Goal: Task Accomplishment & Management: Complete application form

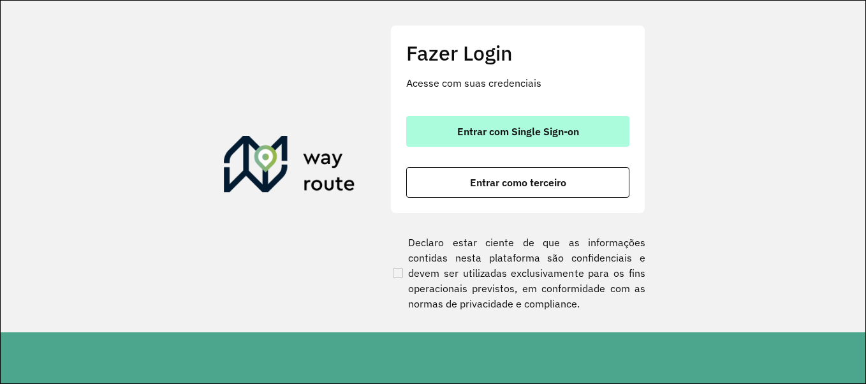
click at [497, 121] on button "Entrar com Single Sign-on" at bounding box center [517, 131] width 223 height 31
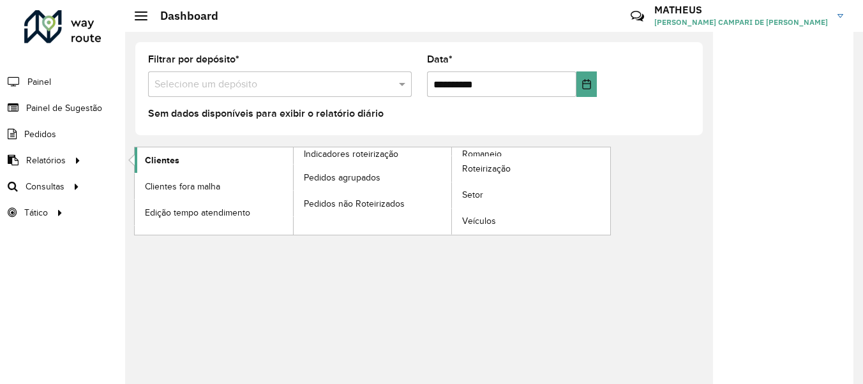
click at [163, 168] on link "Clientes" at bounding box center [214, 160] width 158 height 26
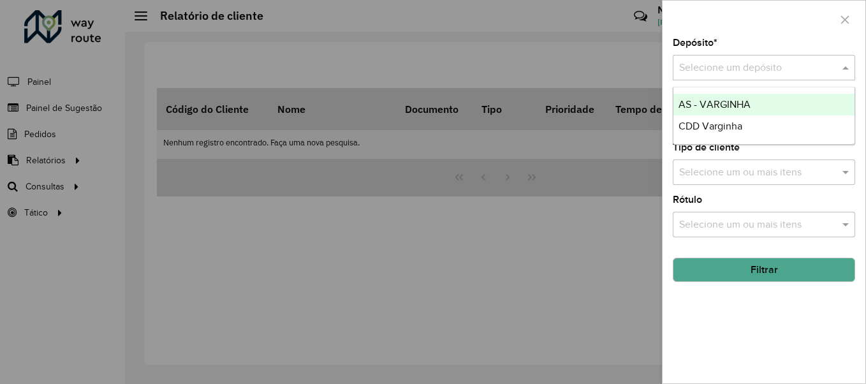
click at [792, 70] on input "text" at bounding box center [751, 68] width 144 height 15
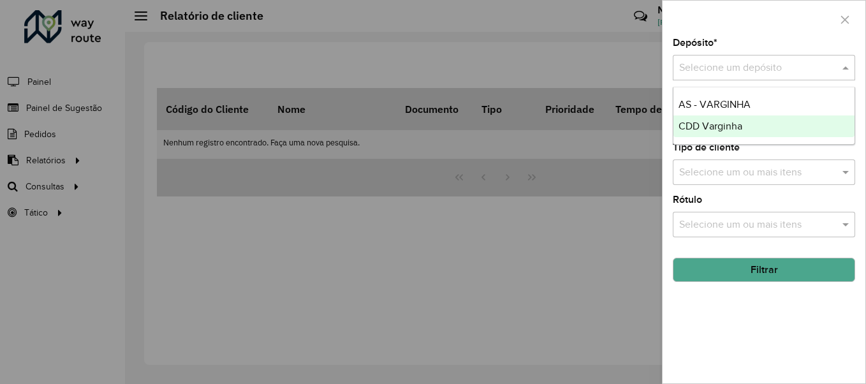
click at [739, 130] on span "CDD Varginha" at bounding box center [711, 126] width 64 height 11
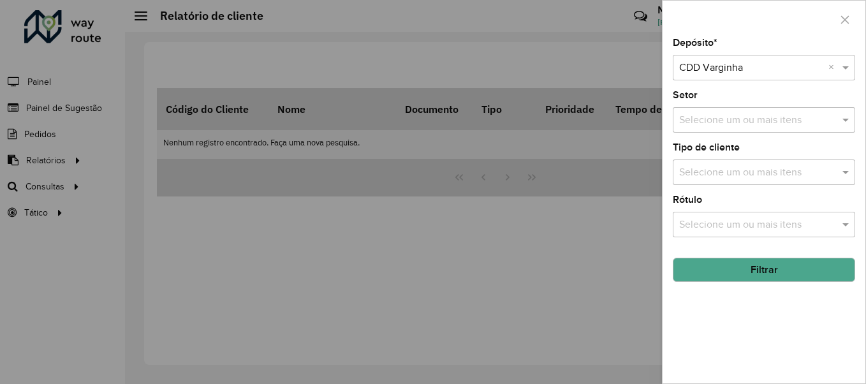
click at [736, 268] on button "Filtrar" at bounding box center [764, 270] width 182 height 24
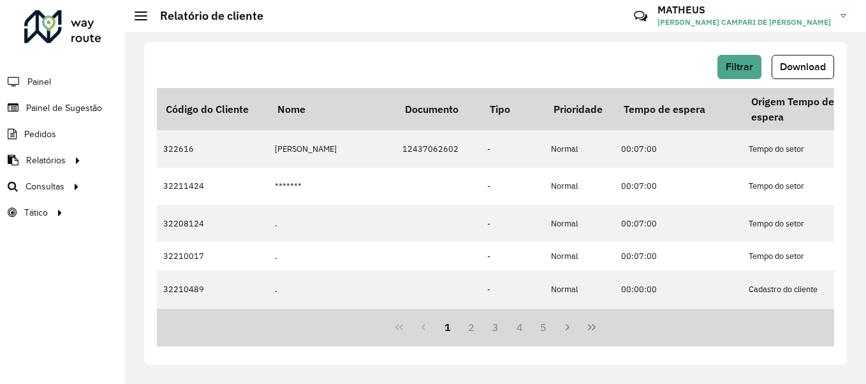
click at [808, 73] on button "Download" at bounding box center [803, 67] width 63 height 24
click at [49, 103] on span "Painel de Sugestão" at bounding box center [66, 107] width 80 height 13
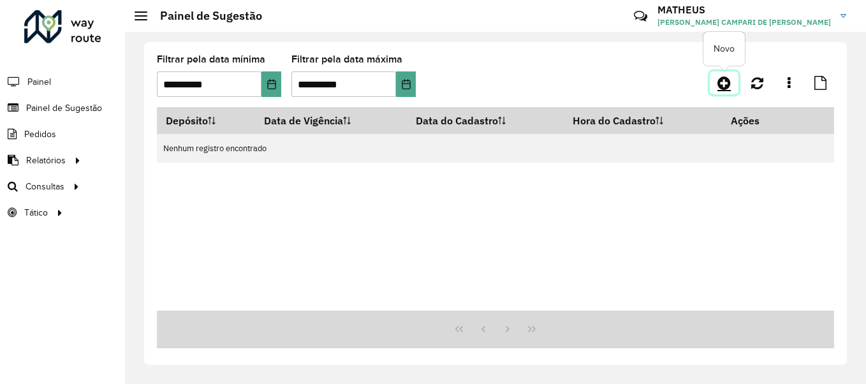
click at [728, 84] on icon at bounding box center [724, 82] width 13 height 15
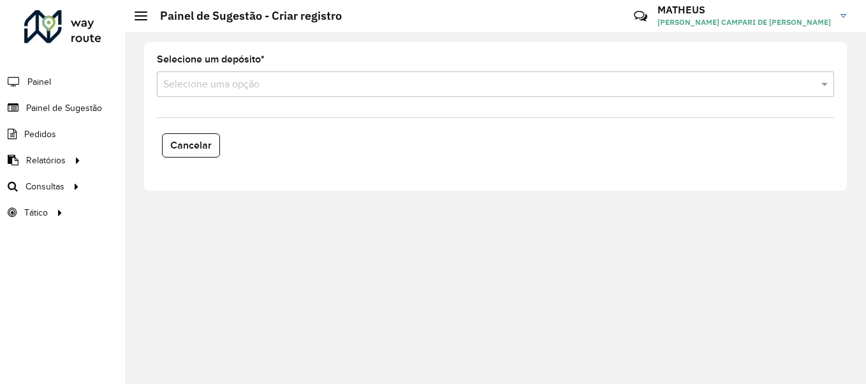
click at [407, 88] on input "text" at bounding box center [482, 84] width 639 height 15
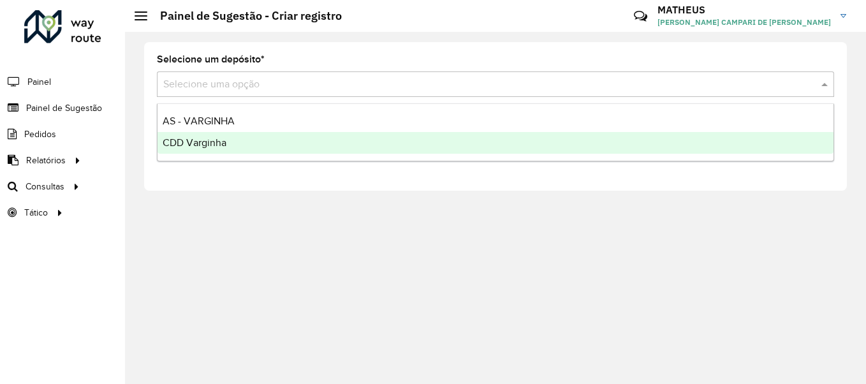
click at [304, 138] on div "CDD Varginha" at bounding box center [496, 143] width 676 height 22
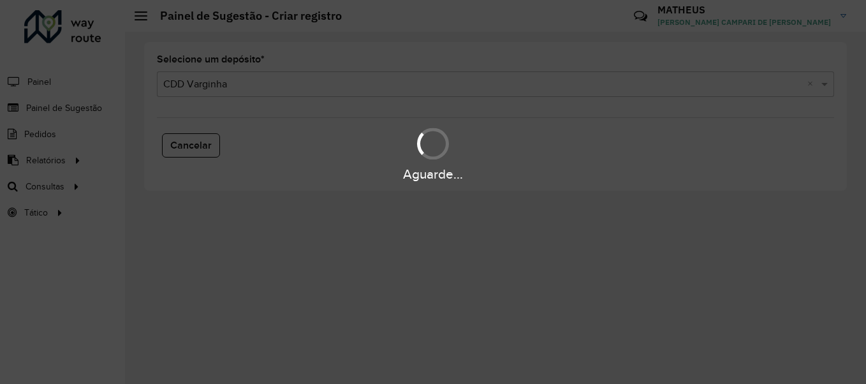
click at [304, 138] on div "Aguarde..." at bounding box center [433, 153] width 866 height 61
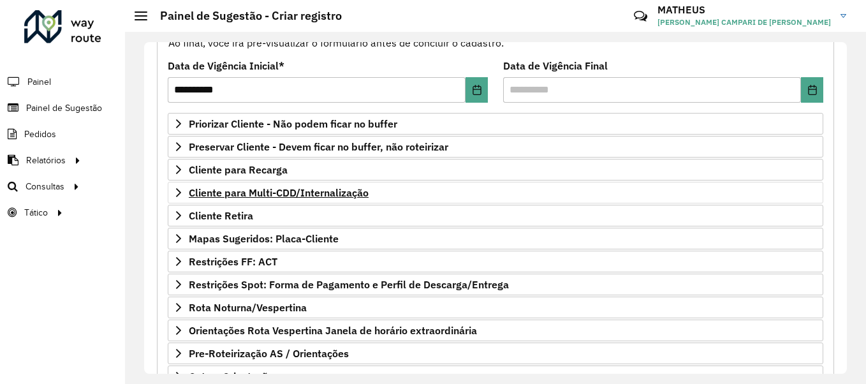
scroll to position [252, 0]
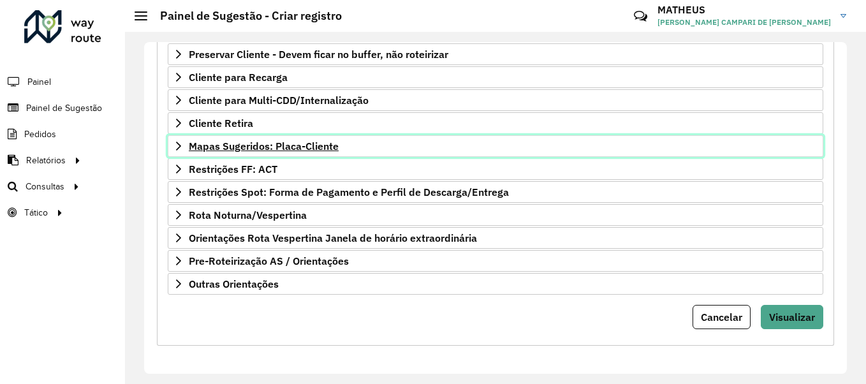
click at [271, 141] on span "Mapas Sugeridos: Placa-Cliente" at bounding box center [264, 146] width 150 height 10
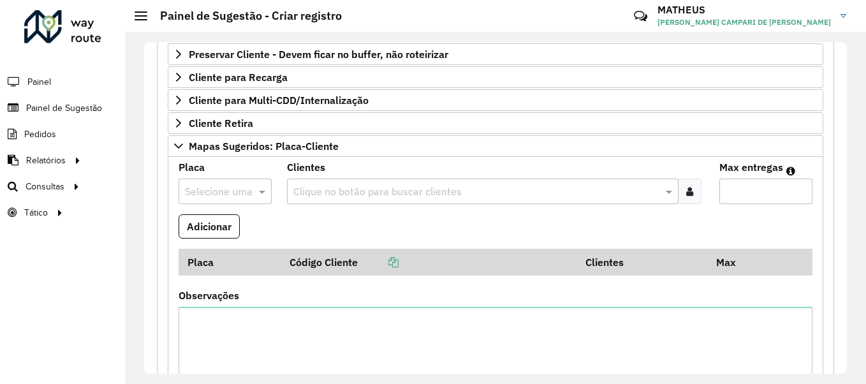
click at [239, 186] on div at bounding box center [225, 191] width 93 height 17
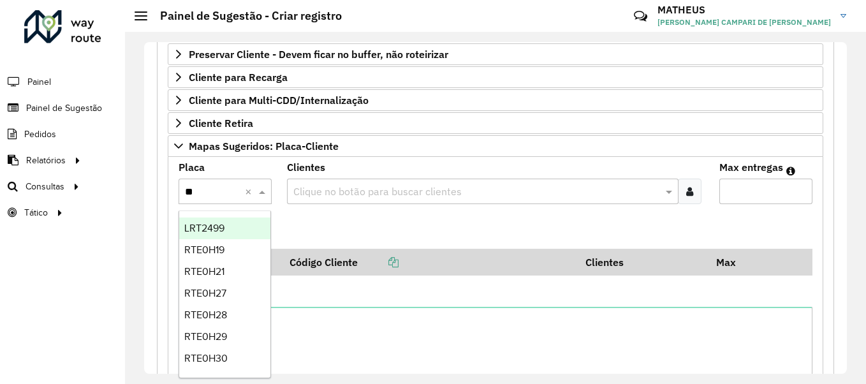
type input "***"
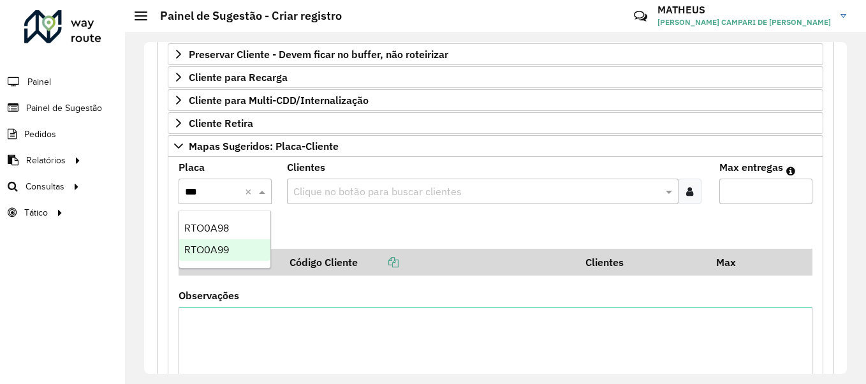
click at [229, 253] on span "RTO0A99" at bounding box center [206, 249] width 45 height 11
click at [424, 186] on input "text" at bounding box center [476, 191] width 373 height 15
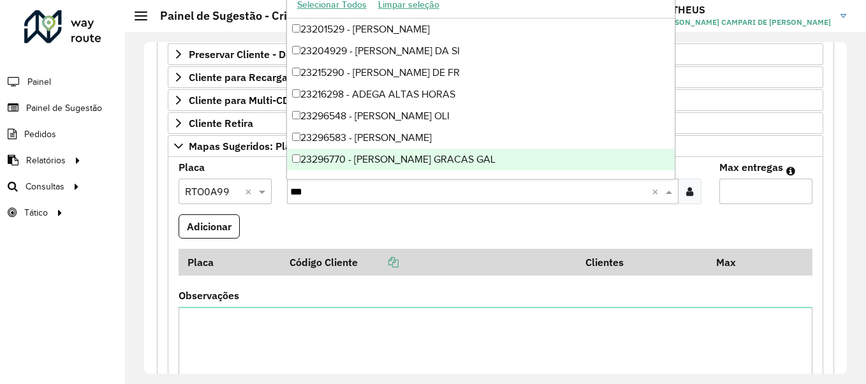
type input "****"
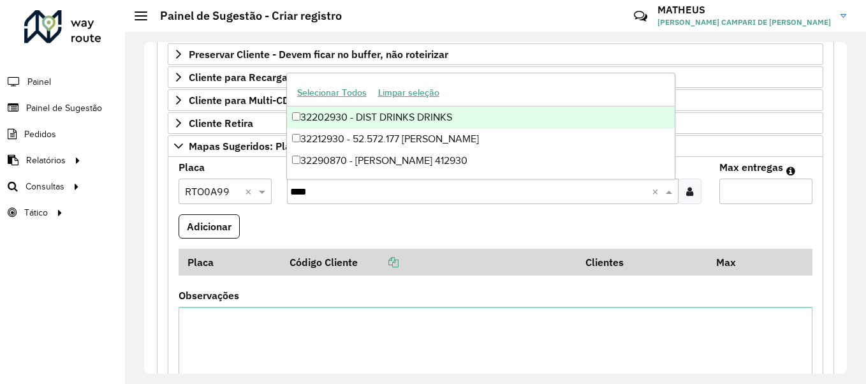
click at [386, 115] on div "32202930 - DIST DRINKS DRINKS" at bounding box center [481, 118] width 389 height 22
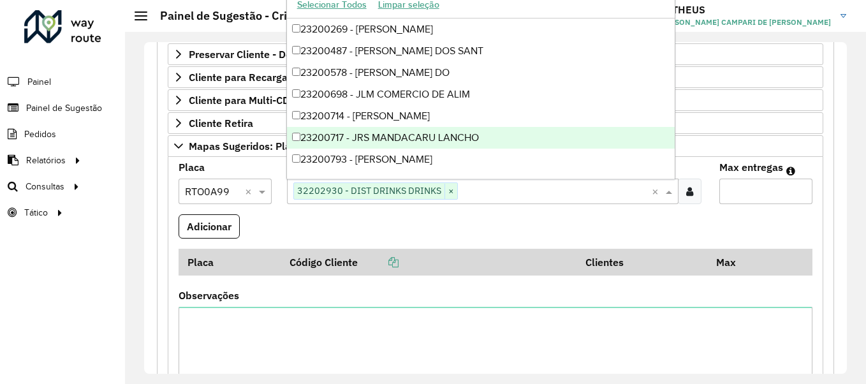
click at [746, 195] on input "Max entregas" at bounding box center [766, 192] width 93 height 26
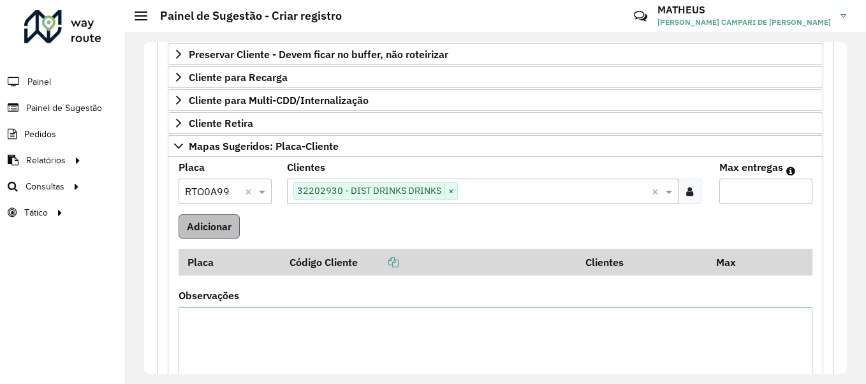
type input "*"
click at [205, 228] on button "Adicionar" at bounding box center [209, 226] width 61 height 24
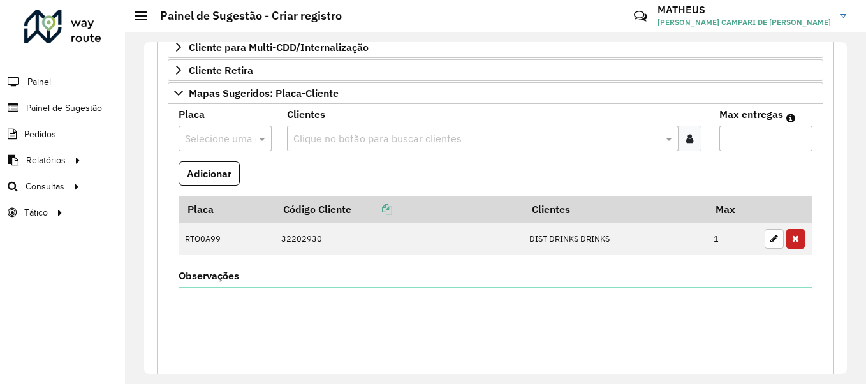
scroll to position [359, 0]
